Goal: Information Seeking & Learning: Check status

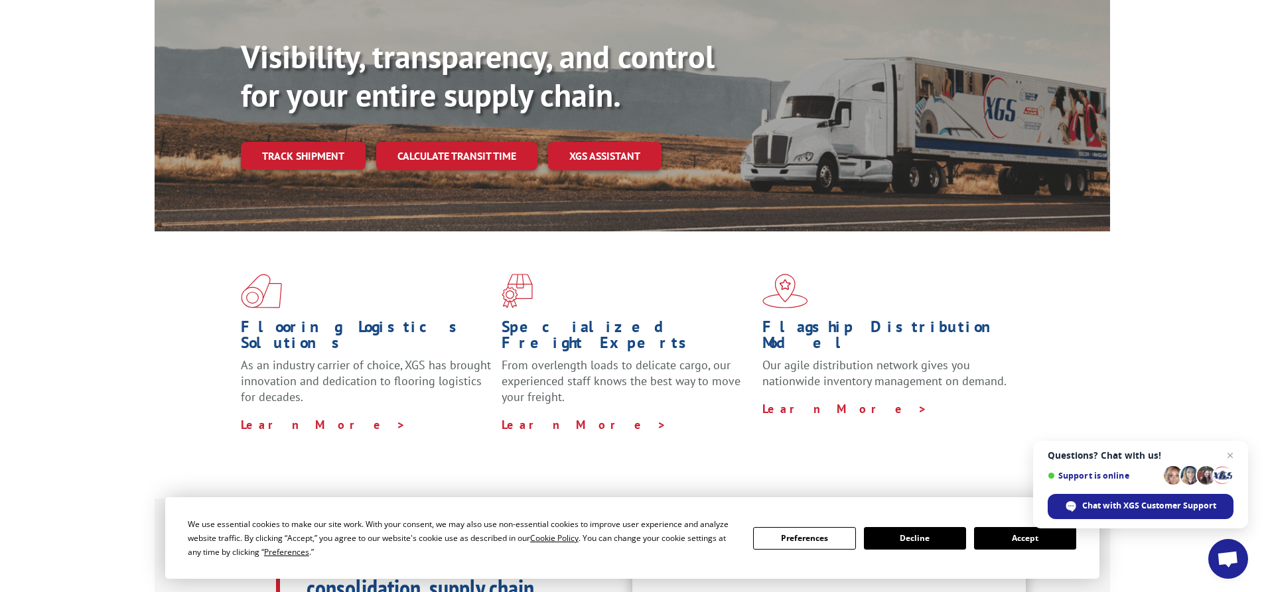
scroll to position [129, 0]
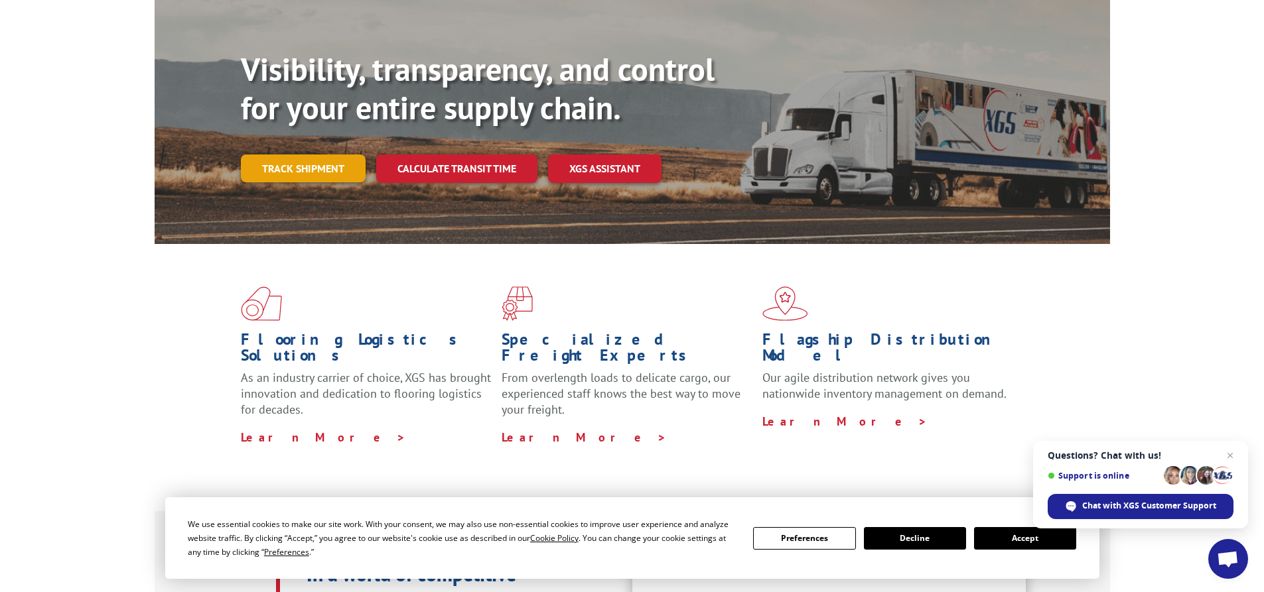
click at [270, 155] on link "Track shipment" at bounding box center [303, 169] width 125 height 28
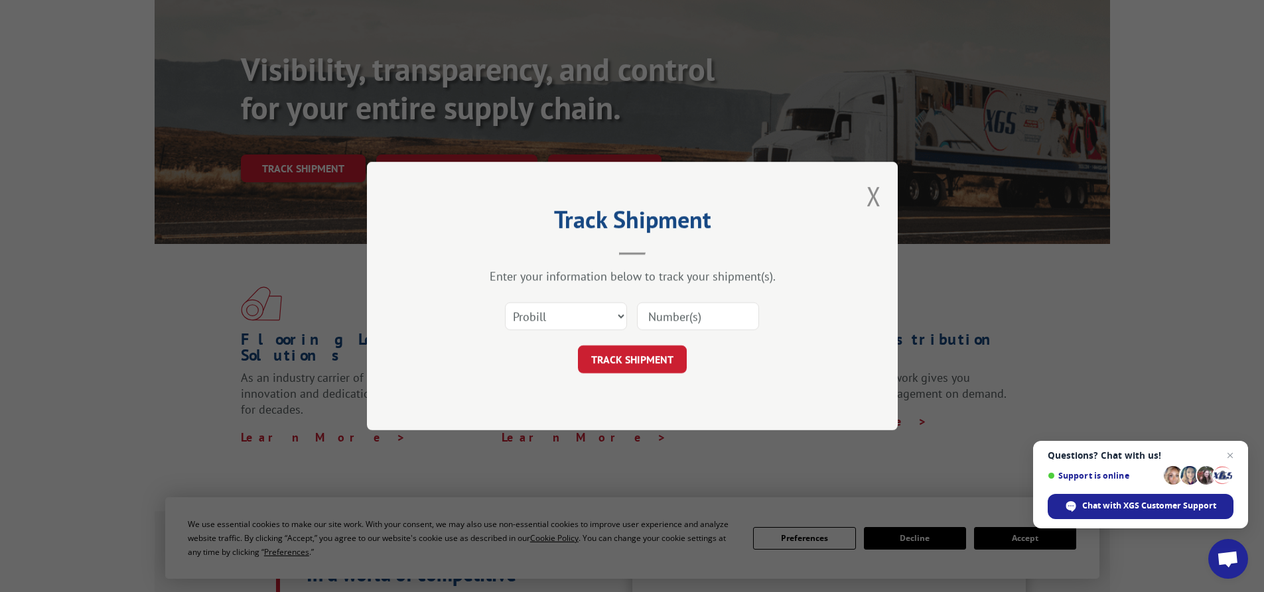
click at [715, 313] on input at bounding box center [698, 316] width 122 height 28
paste input "17503977"
type input "17503977"
click at [641, 359] on button "TRACK SHIPMENT" at bounding box center [632, 360] width 109 height 28
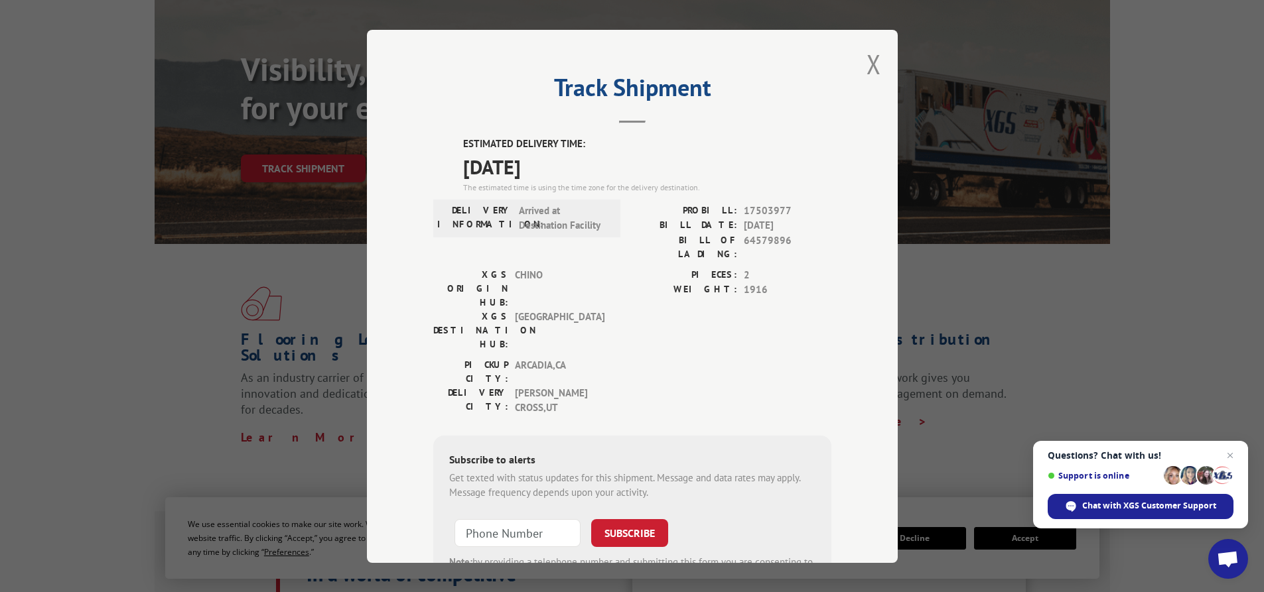
drag, startPoint x: 575, startPoint y: 156, endPoint x: 426, endPoint y: 137, distance: 150.5
click at [426, 137] on div "Track Shipment ESTIMATED DELIVERY TIME: [DATE] The estimated time is using the …" at bounding box center [632, 296] width 531 height 533
copy div "ESTIMATED DELIVERY TIME: [DATE]"
click at [869, 58] on button "Close modal" at bounding box center [873, 63] width 15 height 35
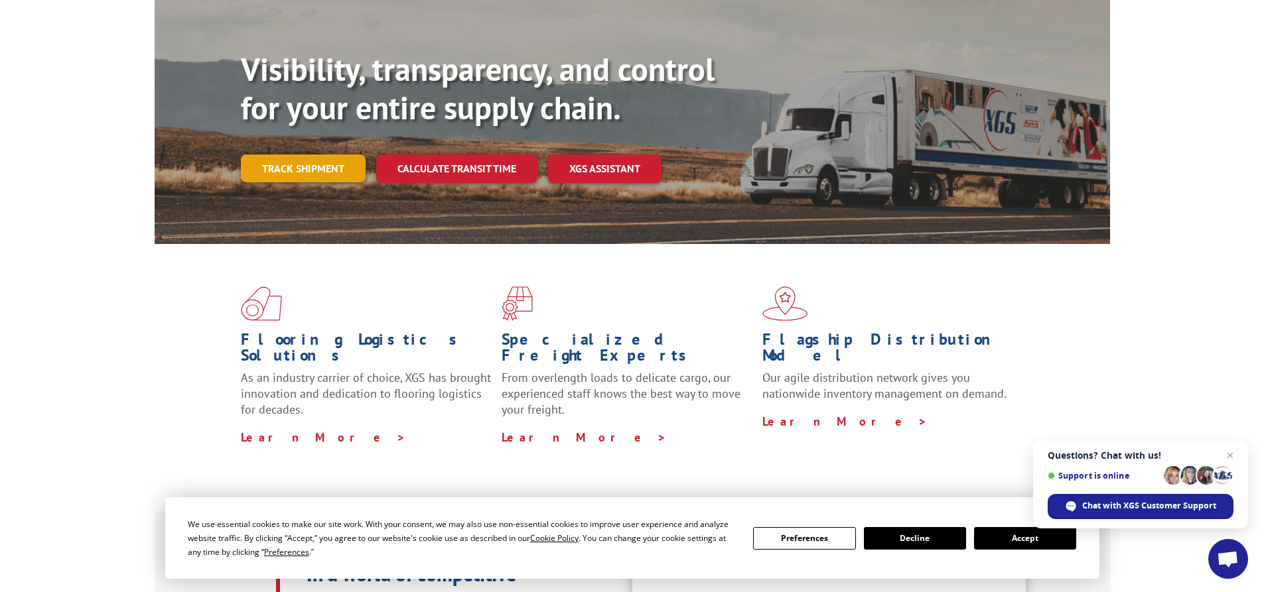
click at [300, 155] on link "Track shipment" at bounding box center [303, 169] width 125 height 28
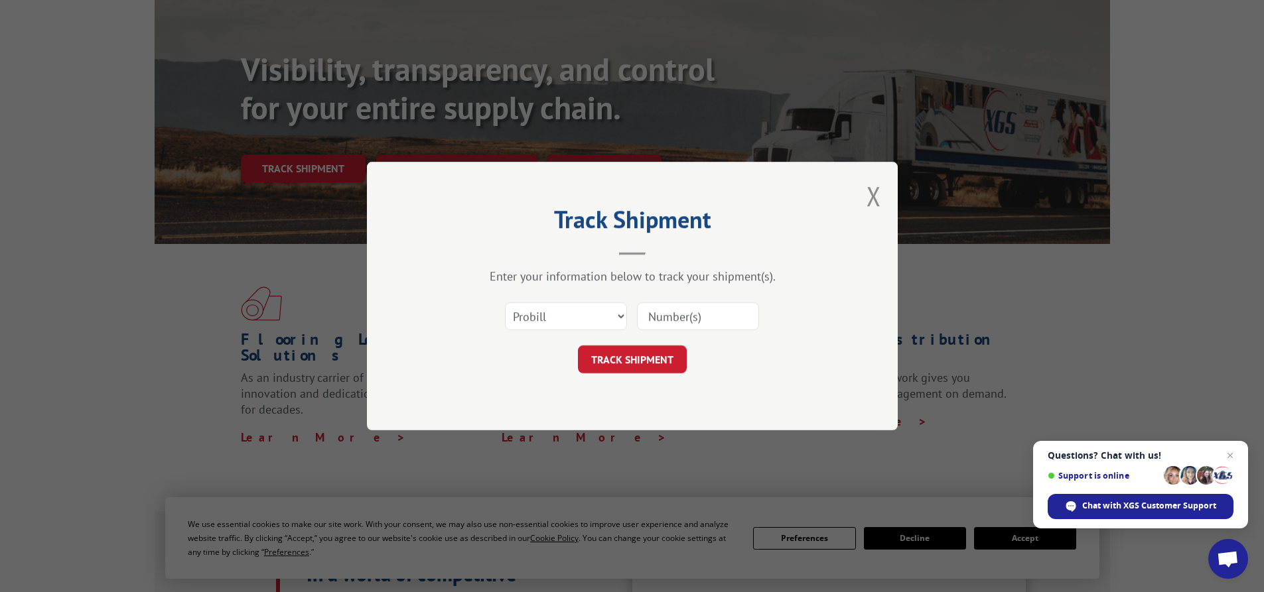
click at [676, 317] on input at bounding box center [698, 316] width 122 height 28
paste input "732900123"
type input "732900123"
click at [623, 366] on button "TRACK SHIPMENT" at bounding box center [632, 360] width 109 height 28
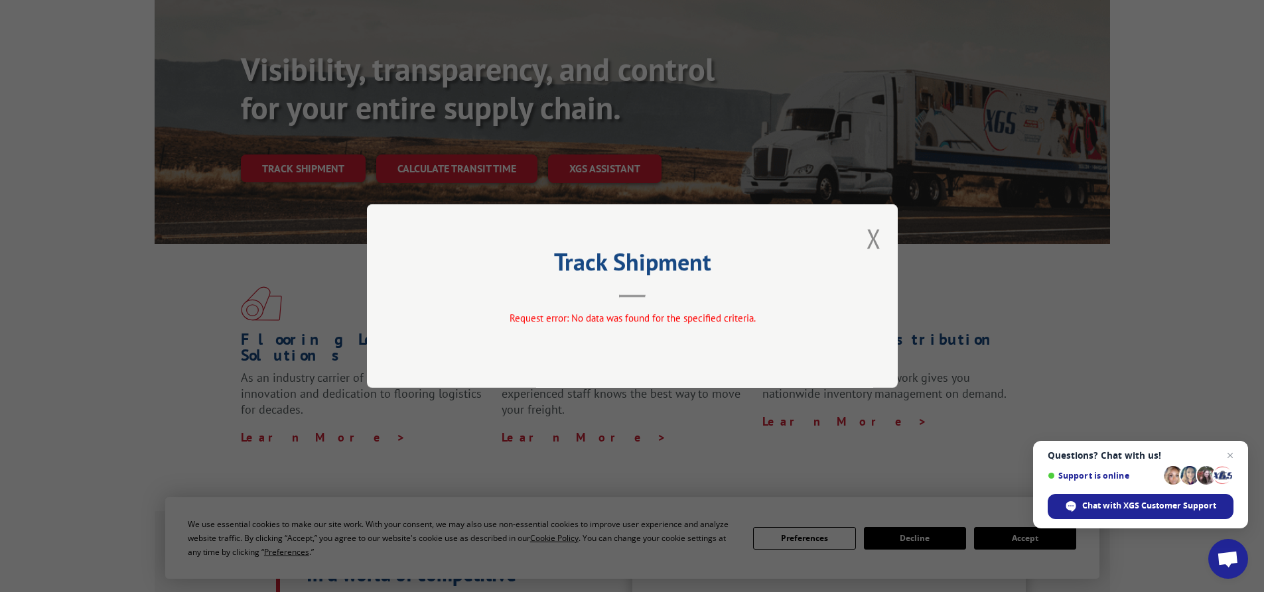
click at [863, 229] on div "Track Shipment Request error: No data was found for the specified criteria." at bounding box center [632, 296] width 531 height 184
